Goal: Information Seeking & Learning: Understand process/instructions

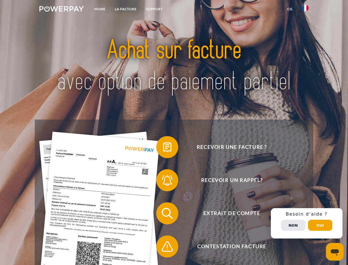
click at [61, 10] on img at bounding box center [61, 9] width 44 height 6
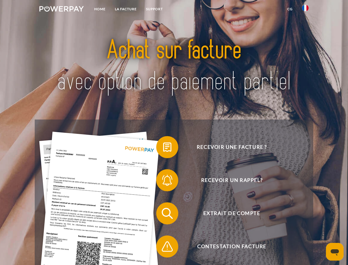
click at [305, 10] on img at bounding box center [305, 8] width 7 height 7
click at [290, 9] on link "CG" at bounding box center [290, 9] width 15 height 10
click at [163, 148] on span at bounding box center [159, 147] width 28 height 28
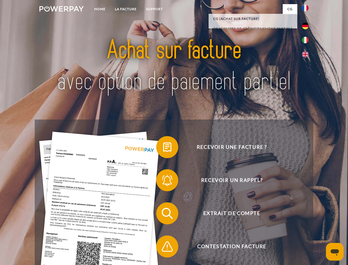
click at [163, 181] on span at bounding box center [159, 180] width 28 height 28
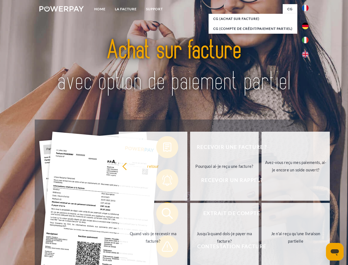
click at [190, 214] on link "Jusqu'à quand dois-je payer ma facture?" at bounding box center [224, 237] width 69 height 69
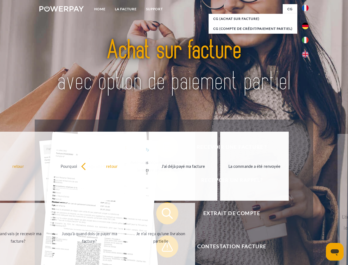
click at [163, 247] on span at bounding box center [159, 246] width 28 height 28
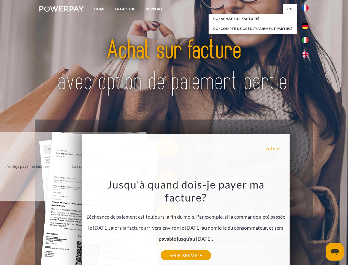
click at [307, 223] on div "Recevoir une facture ? Recevoir un rappel? Extrait de compte retour" at bounding box center [174, 229] width 278 height 220
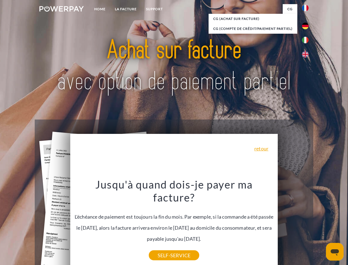
click at [293, 224] on span "Extrait de compte" at bounding box center [231, 213] width 135 height 22
click at [320, 225] on header "Home LA FACTURE Support" at bounding box center [174, 190] width 348 height 381
